Goal: Information Seeking & Learning: Find specific page/section

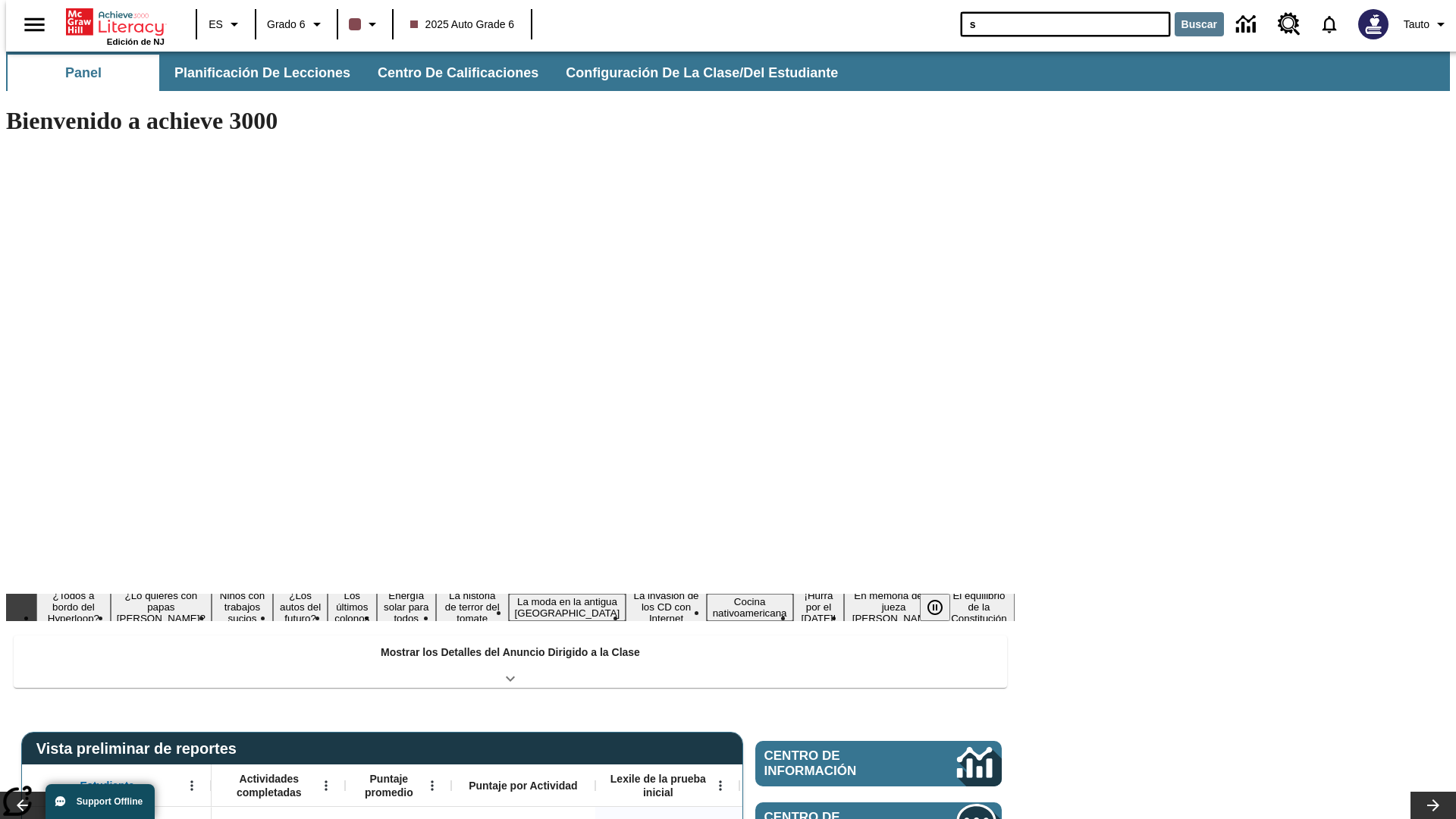
type input "s"
click at [1189, 24] on button "Buscar" at bounding box center [1199, 24] width 49 height 24
